Goal: Navigation & Orientation: Understand site structure

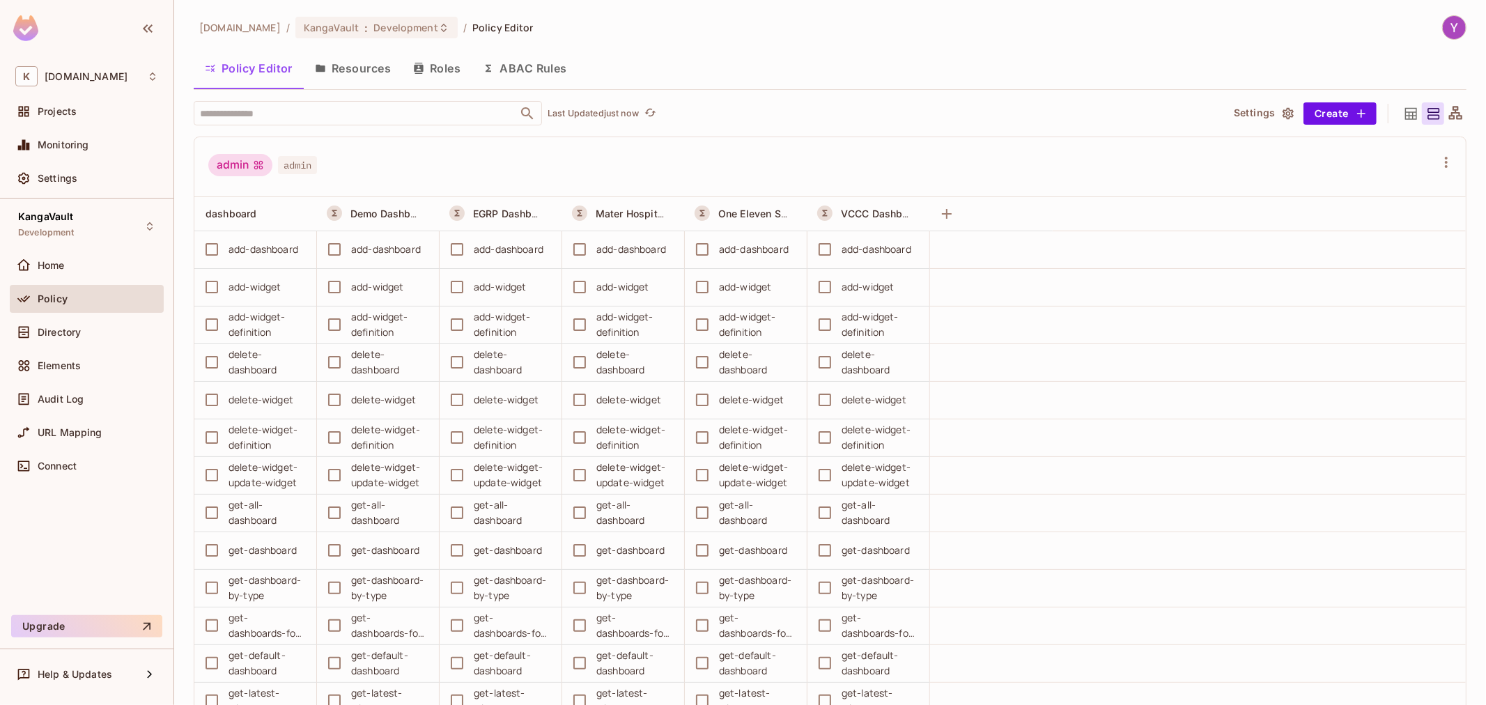
click at [683, 165] on div "admin admin" at bounding box center [821, 167] width 1227 height 26
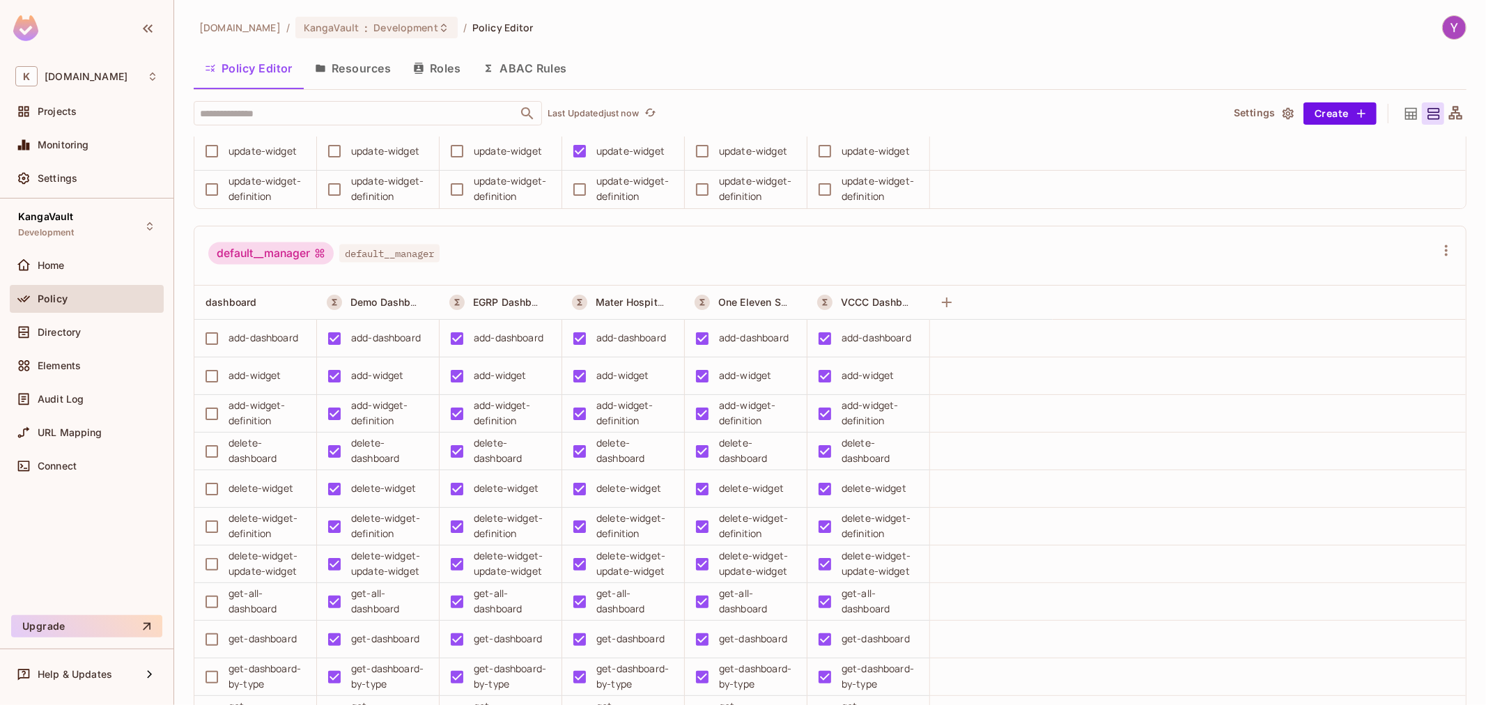
scroll to position [2090, 0]
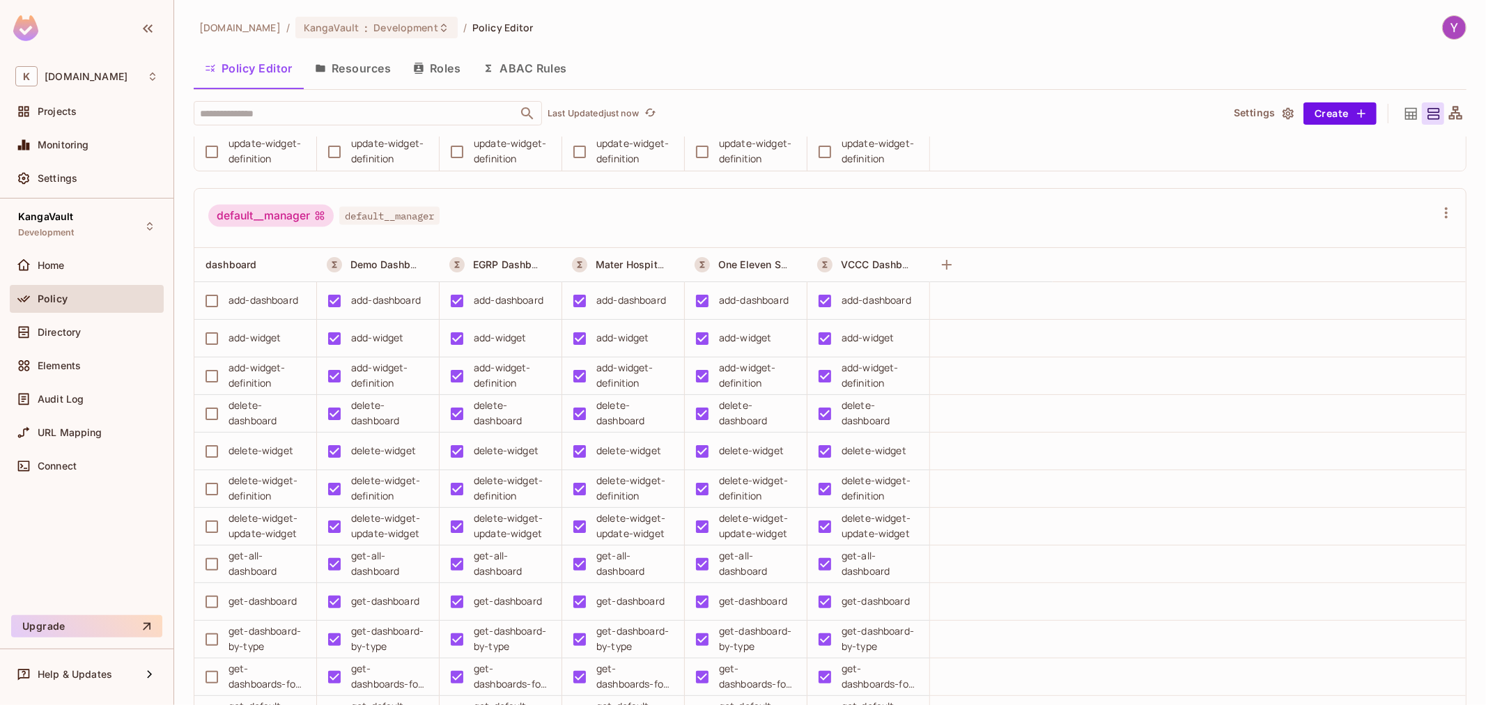
click at [364, 77] on button "Resources" at bounding box center [353, 68] width 98 height 35
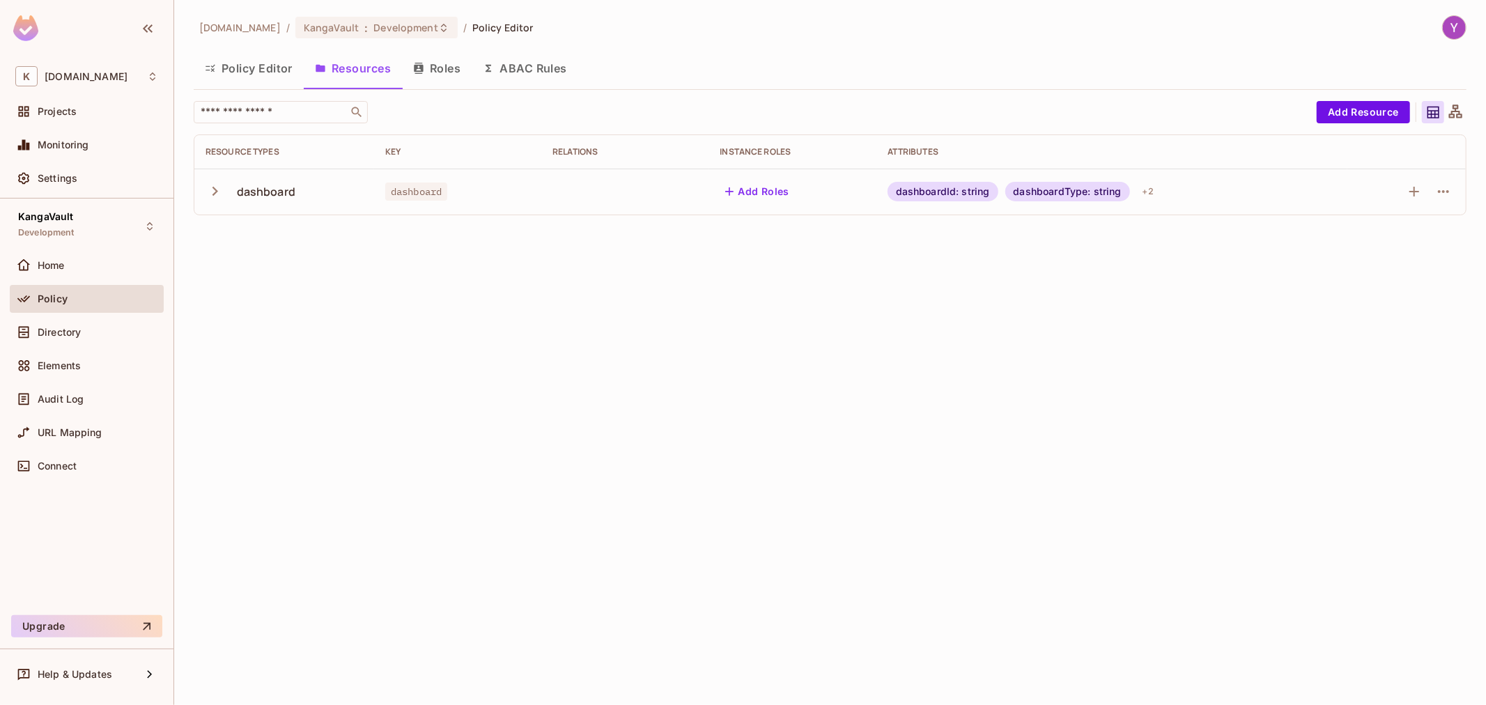
click at [437, 65] on button "Roles" at bounding box center [437, 68] width 70 height 35
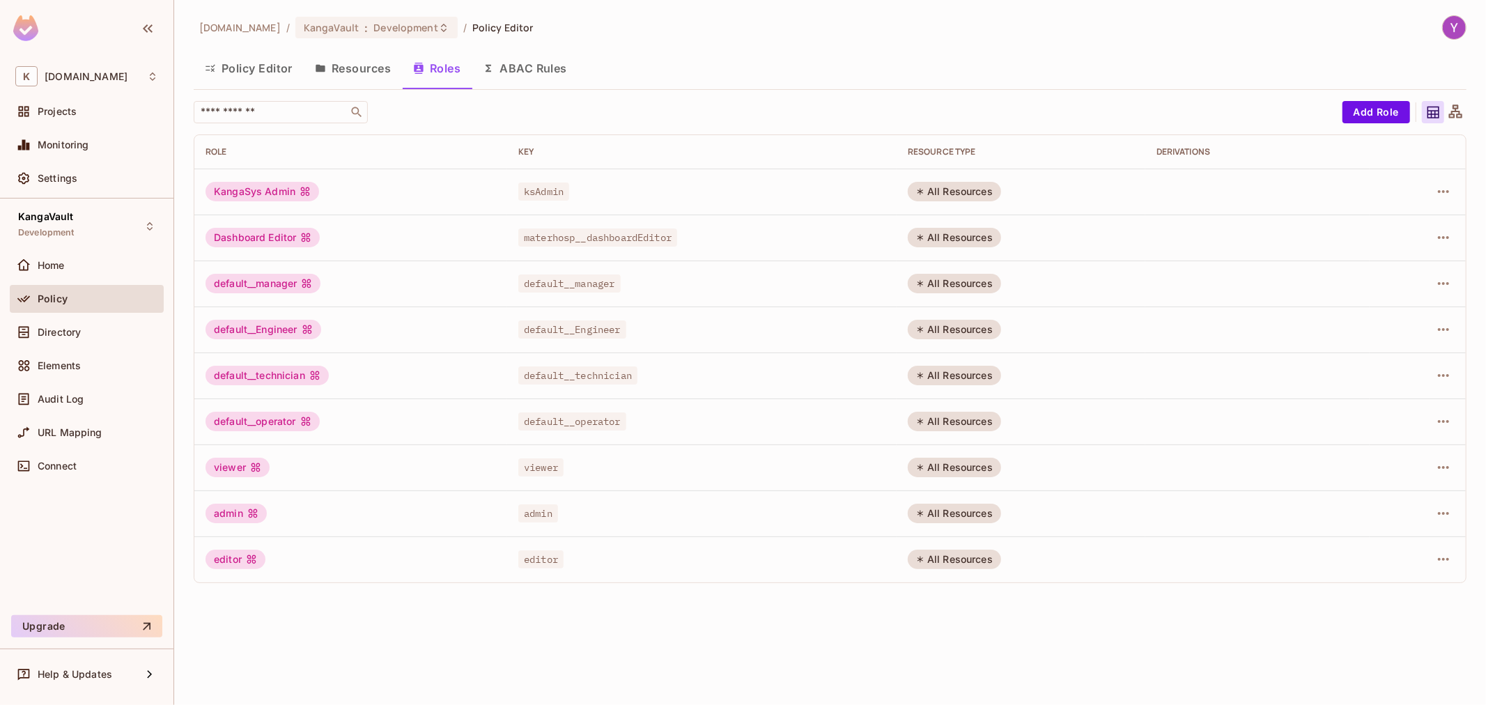
click at [523, 67] on button "ABAC Rules" at bounding box center [525, 68] width 107 height 35
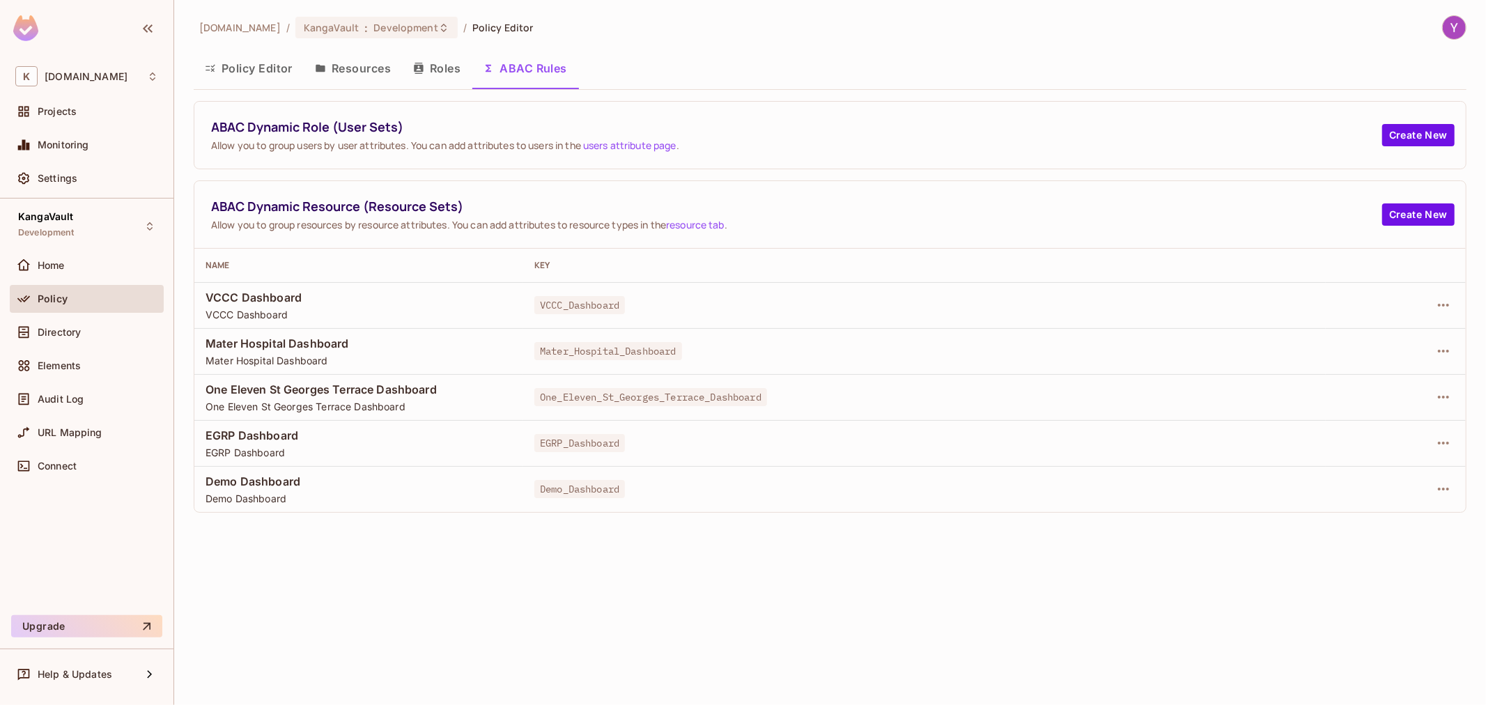
click at [418, 57] on button "Roles" at bounding box center [437, 68] width 70 height 35
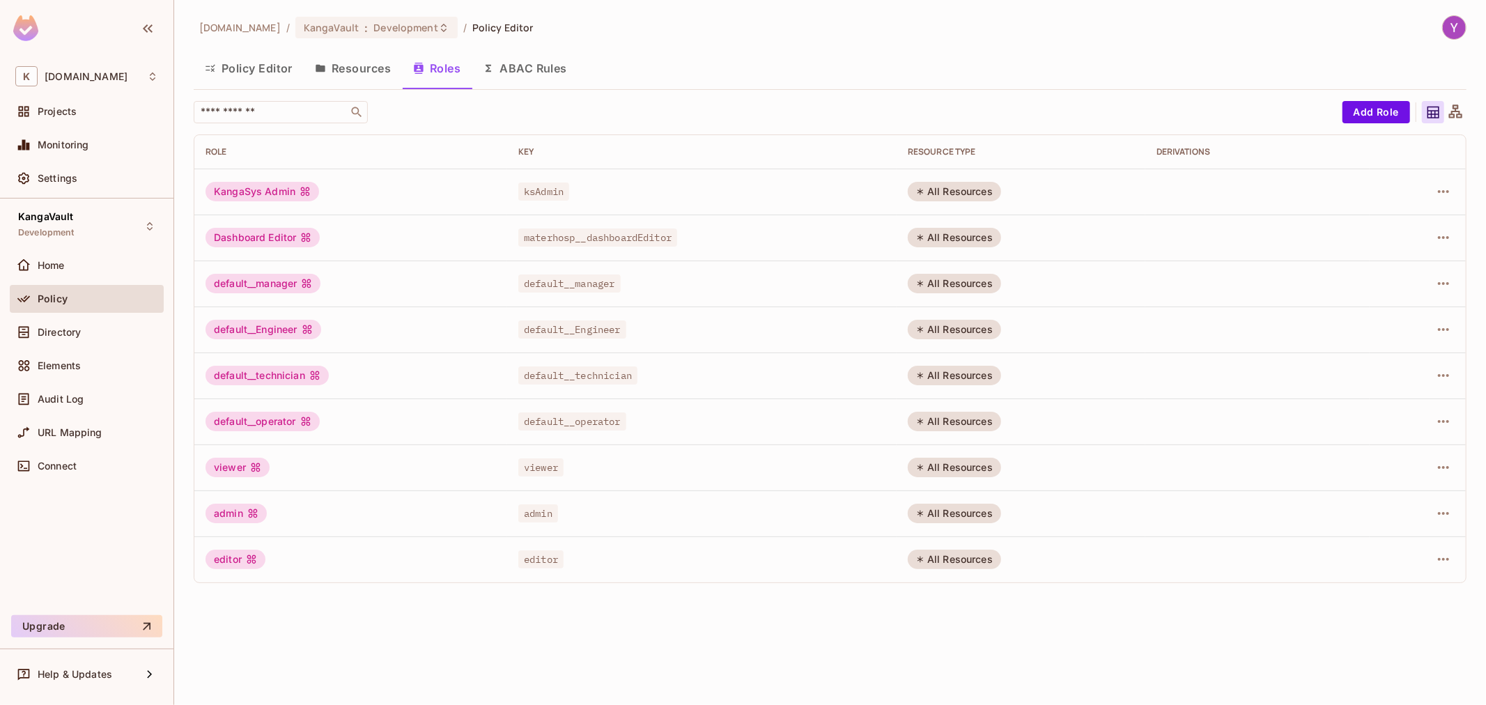
click at [502, 72] on button "ABAC Rules" at bounding box center [525, 68] width 107 height 35
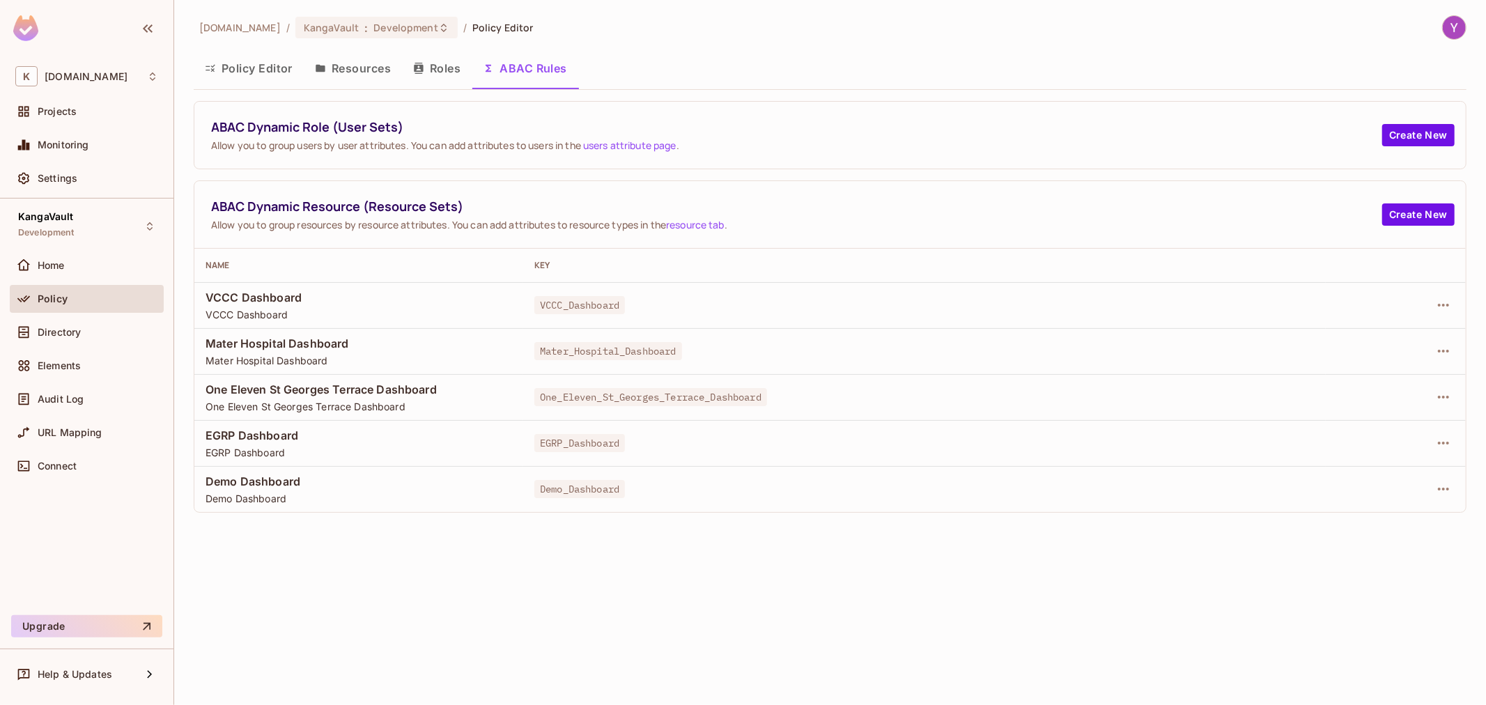
click at [570, 225] on span "Allow you to group resources by resource attributes. You can add attributes to …" at bounding box center [796, 224] width 1171 height 13
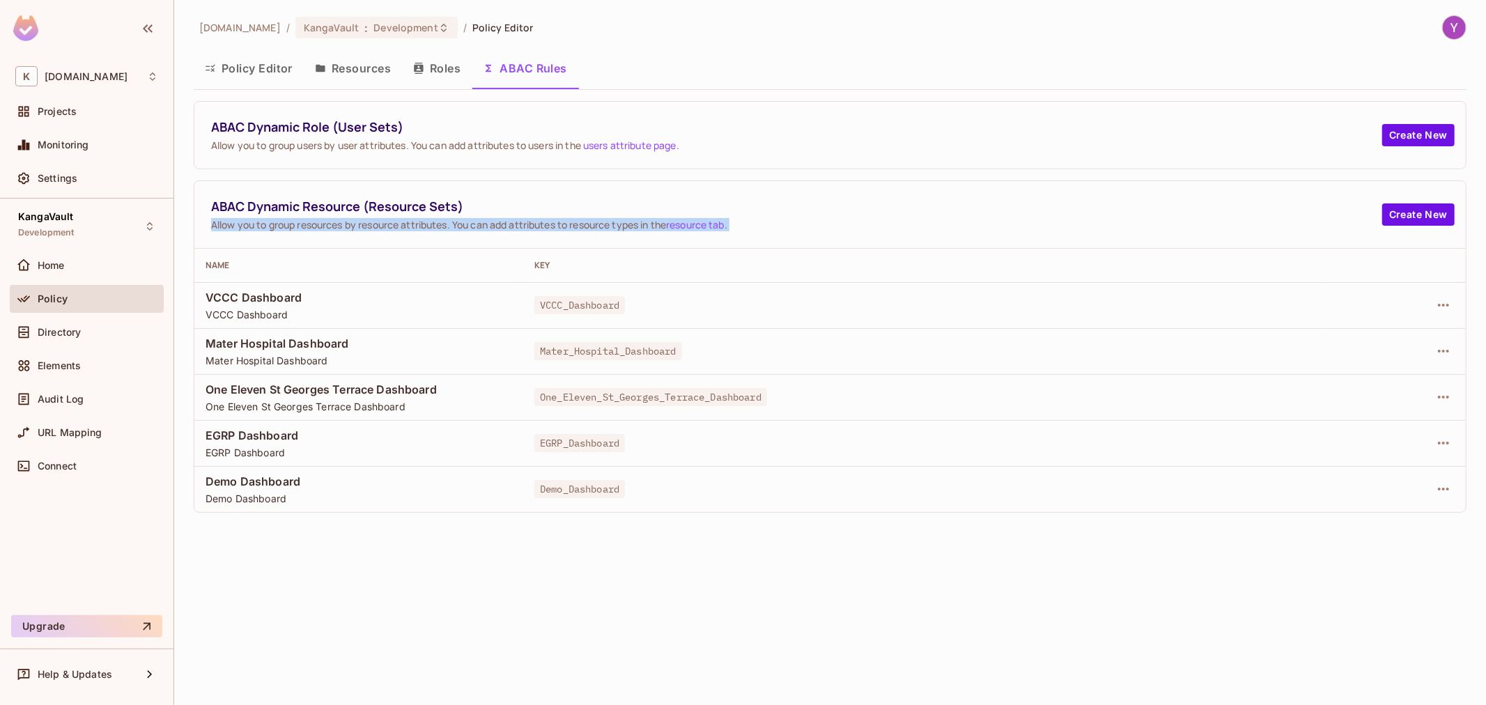
click at [570, 225] on span "Allow you to group resources by resource attributes. You can add attributes to …" at bounding box center [796, 224] width 1171 height 13
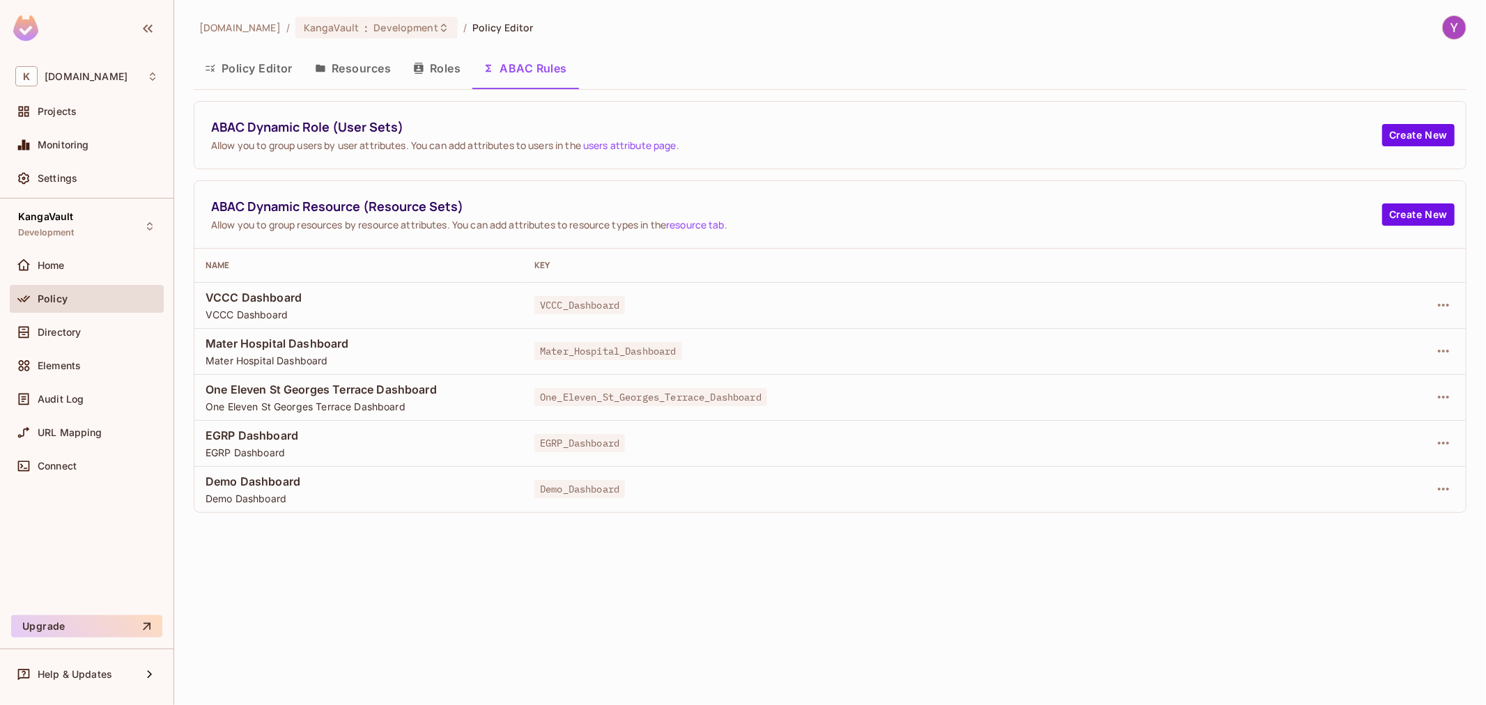
click at [705, 189] on div "ABAC Dynamic Resource (Resource Sets) Allow you to group resources by resource …" at bounding box center [829, 215] width 1271 height 68
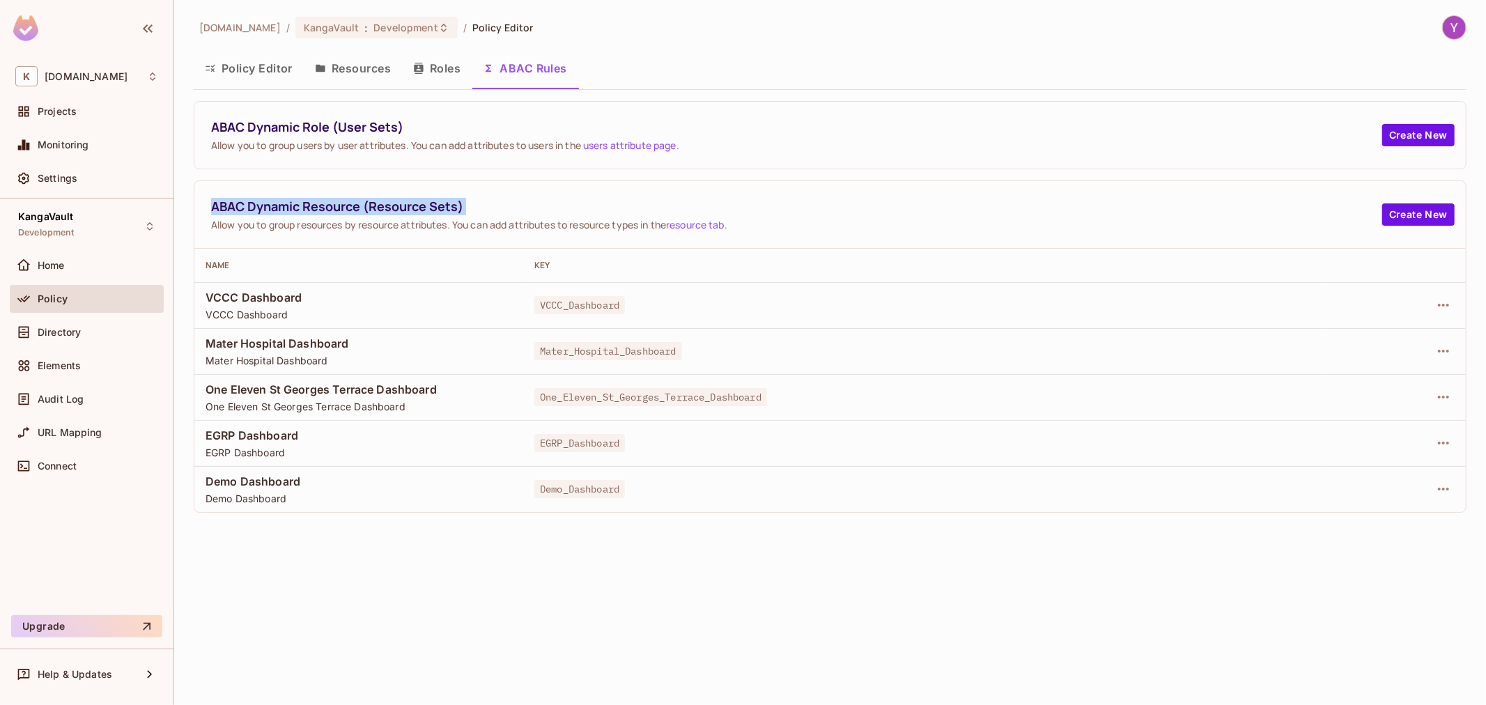
click at [705, 189] on div "ABAC Dynamic Resource (Resource Sets) Allow you to group resources by resource …" at bounding box center [829, 215] width 1271 height 68
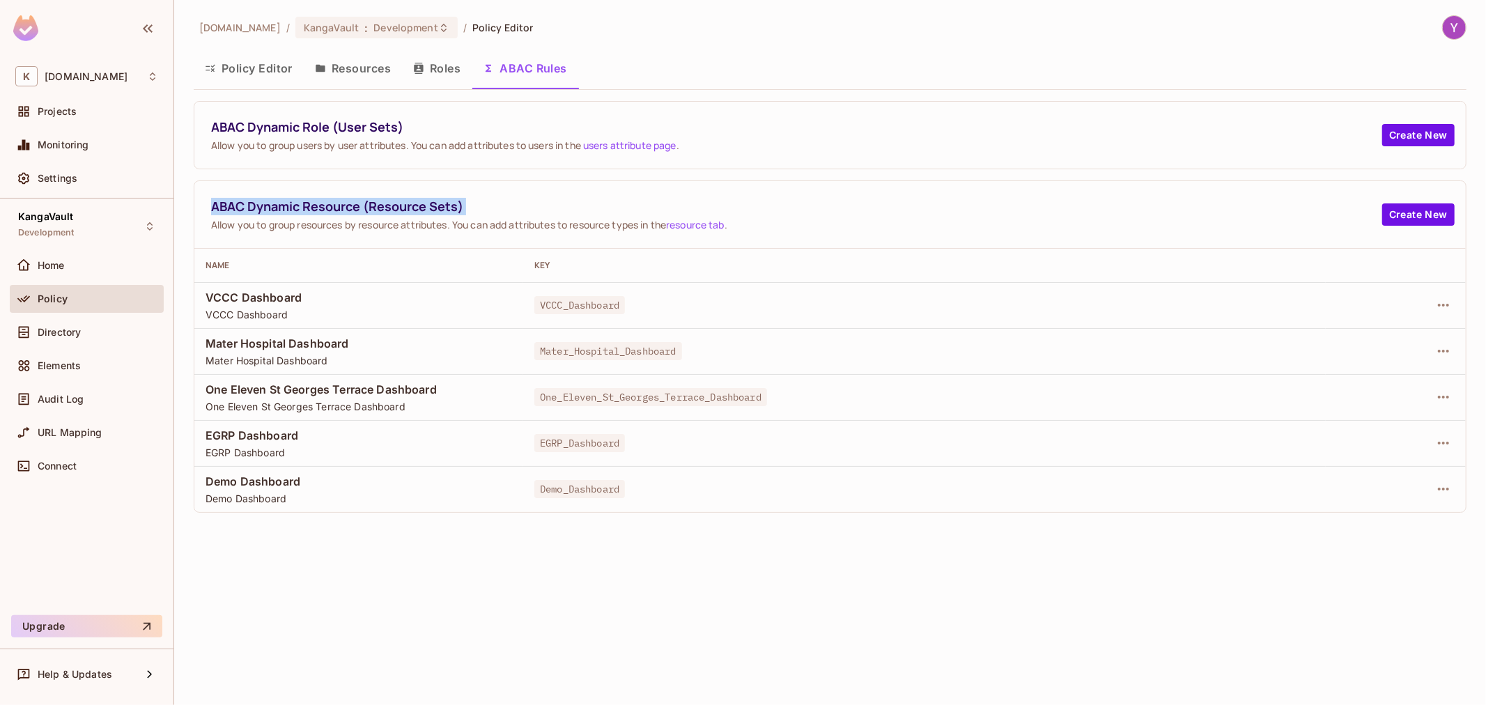
click at [705, 189] on div "ABAC Dynamic Resource (Resource Sets) Allow you to group resources by resource …" at bounding box center [829, 215] width 1271 height 68
click at [718, 353] on div "Mater_Hospital_Dashboard" at bounding box center [924, 351] width 780 height 14
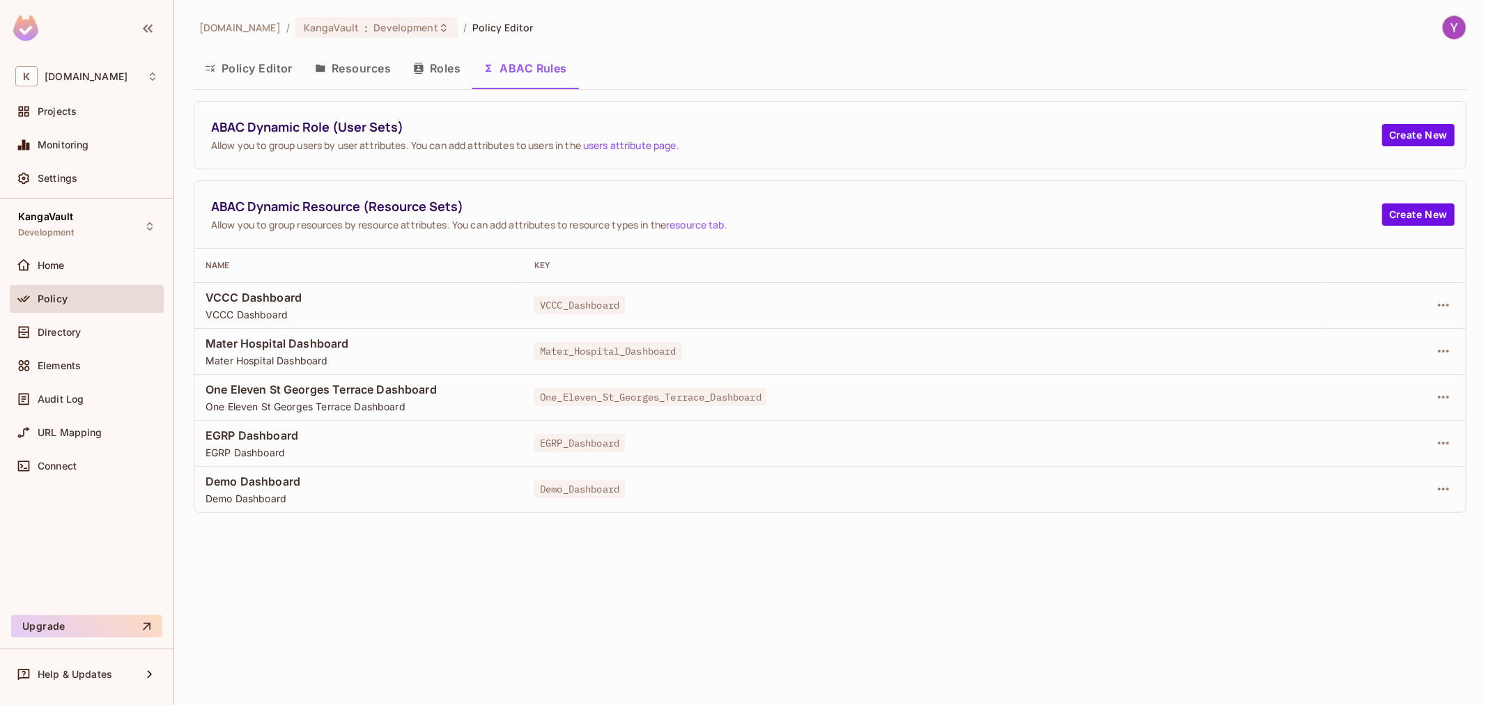
click at [718, 353] on div "Mater_Hospital_Dashboard" at bounding box center [924, 351] width 780 height 14
click at [421, 60] on button "Roles" at bounding box center [437, 68] width 70 height 35
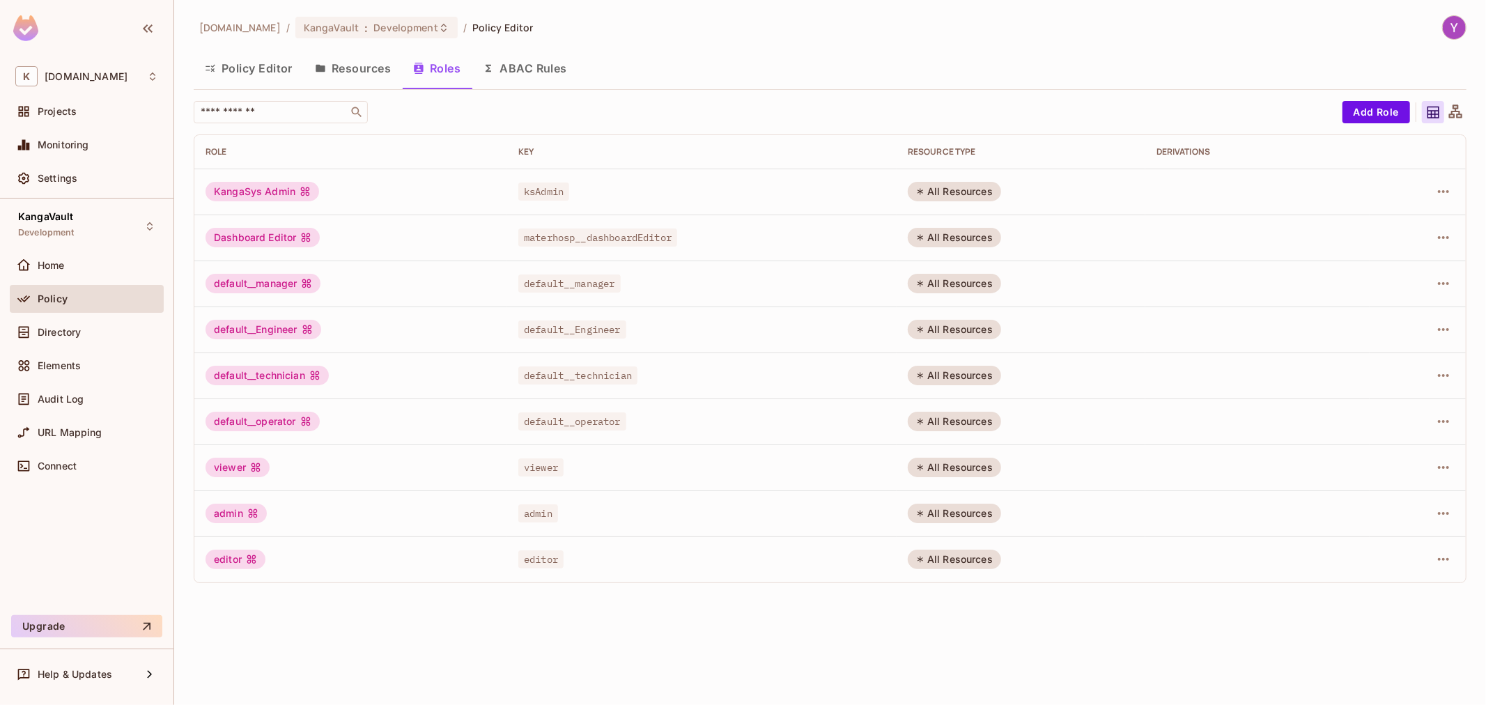
click at [357, 57] on button "Resources" at bounding box center [353, 68] width 98 height 35
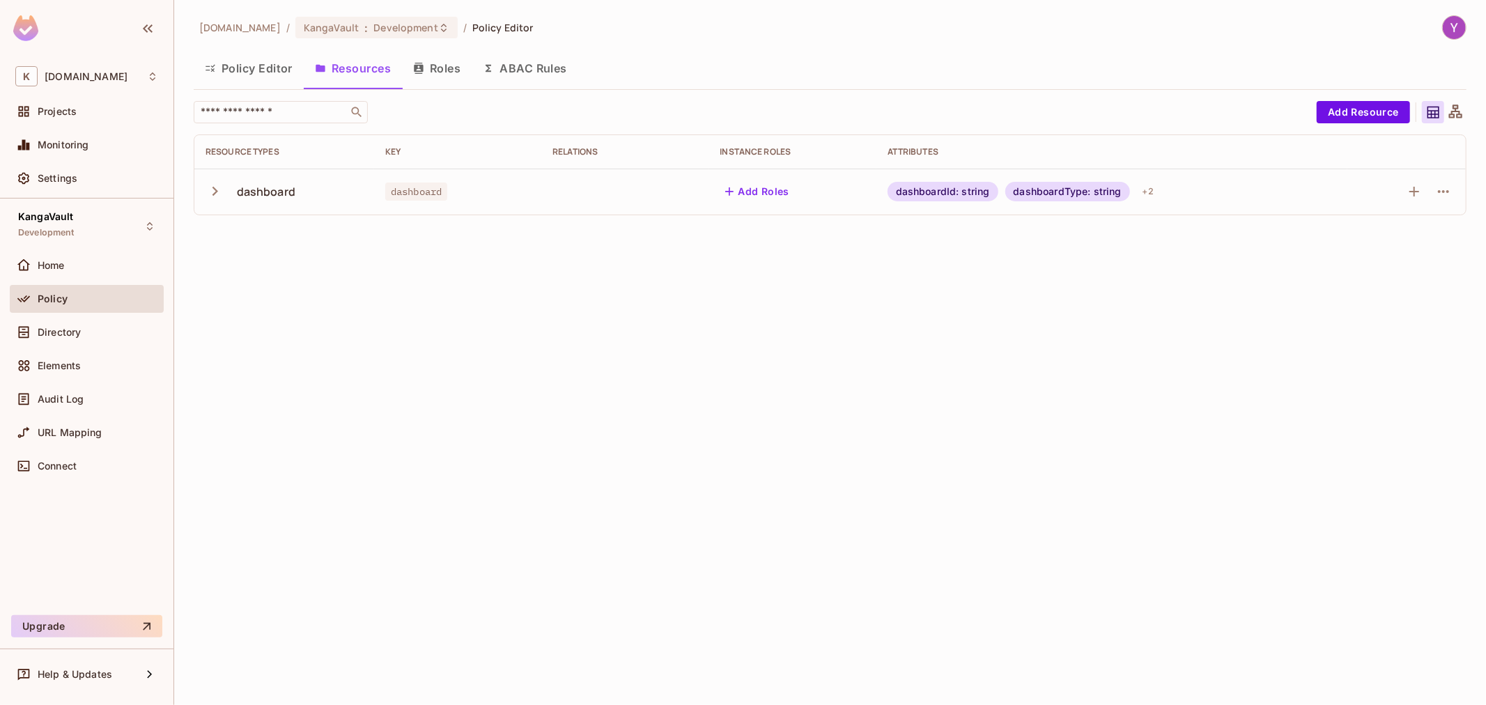
click at [261, 82] on button "Policy Editor" at bounding box center [249, 68] width 110 height 35
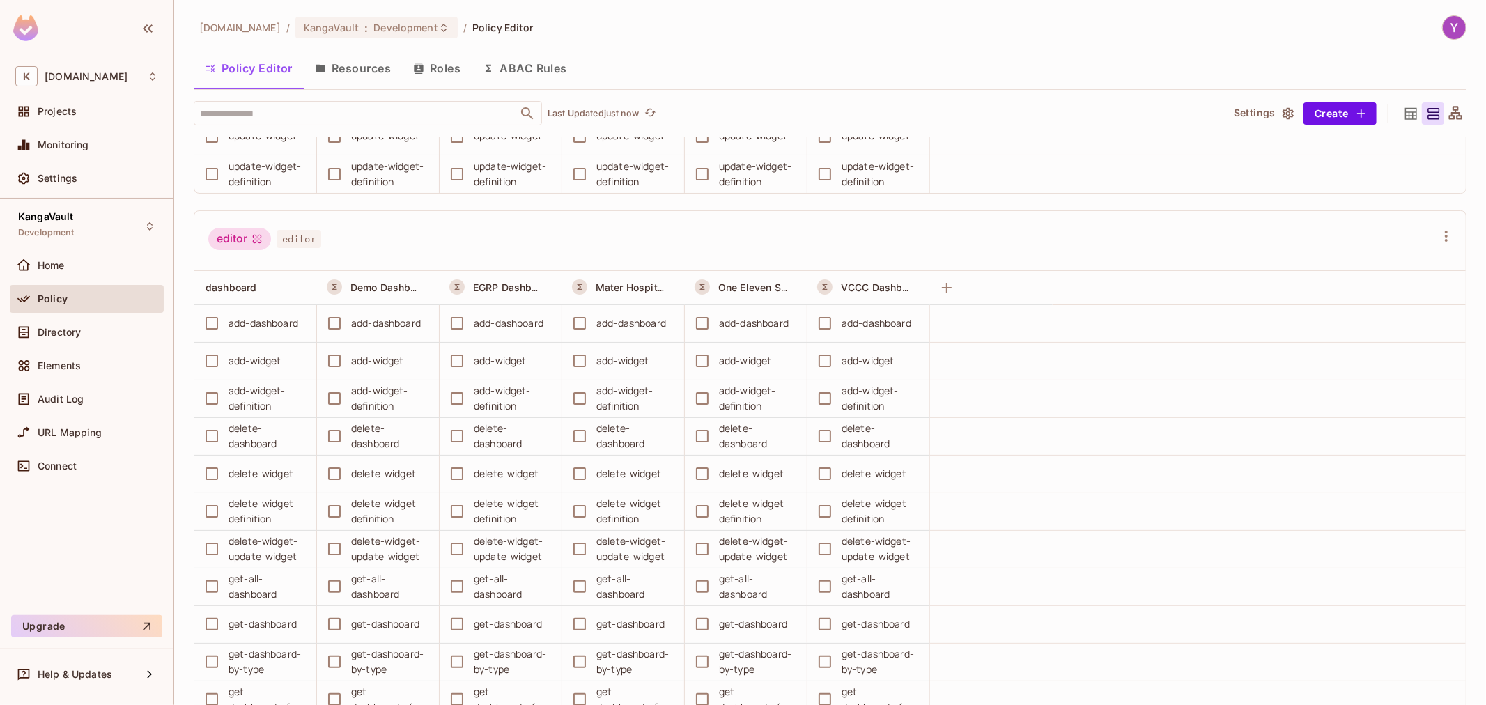
scroll to position [4180, 0]
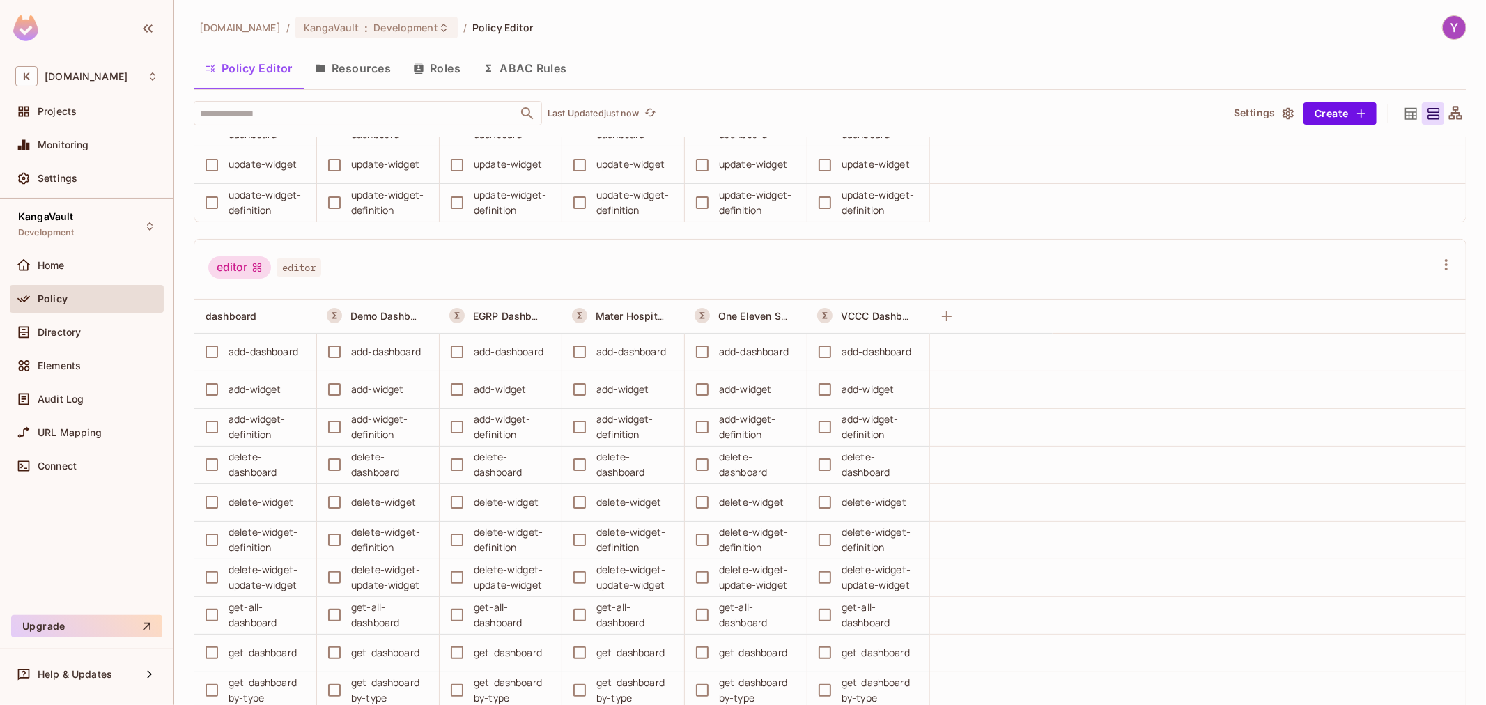
click at [604, 270] on div "editor editor" at bounding box center [821, 269] width 1227 height 26
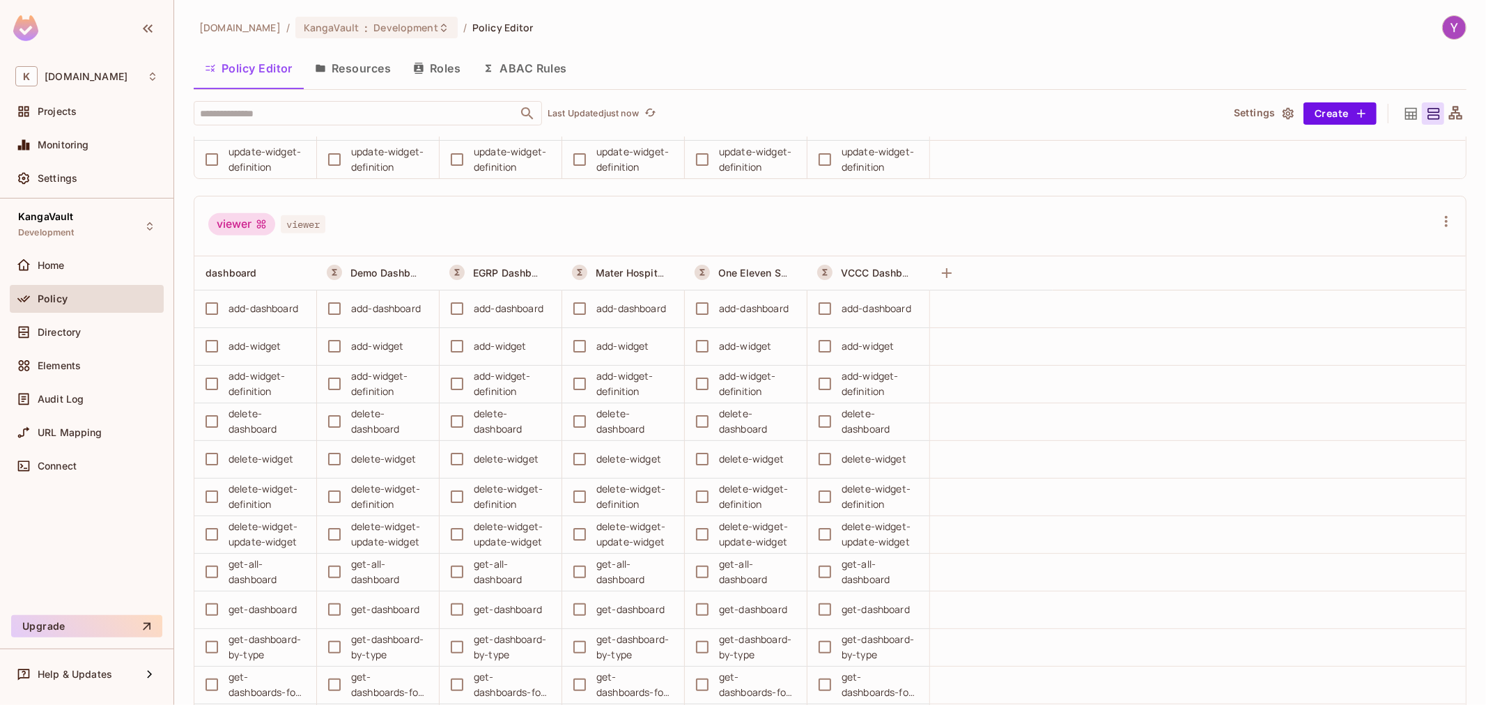
scroll to position [5873, 0]
